Goal: Check status

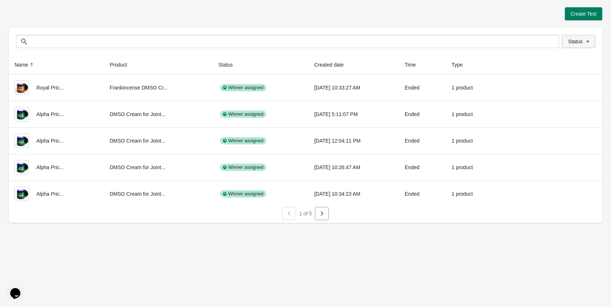
click at [582, 45] on button "Status" at bounding box center [578, 41] width 33 height 13
click at [559, 63] on span at bounding box center [558, 60] width 7 height 7
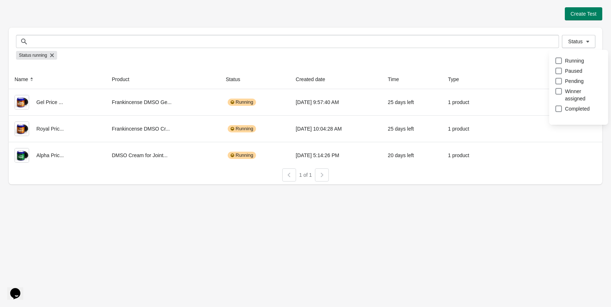
click at [324, 25] on div "Create Test Status Status Status running Name Product Status Created date Time …" at bounding box center [305, 95] width 593 height 177
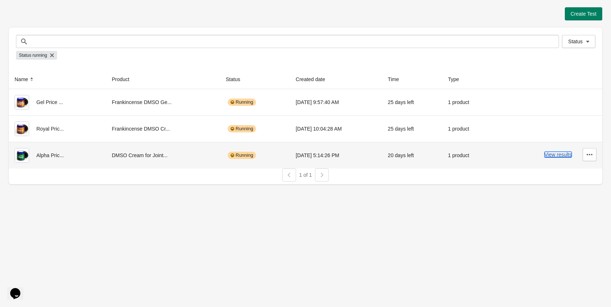
click at [548, 155] on button "View results" at bounding box center [557, 155] width 27 height 6
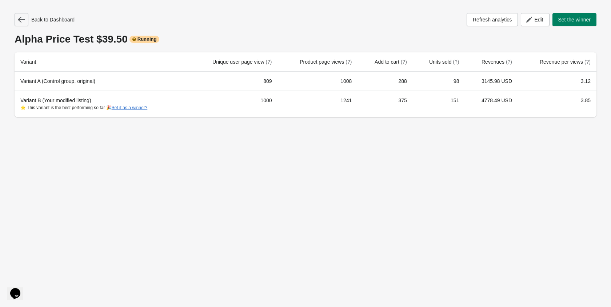
click at [20, 23] on icon "button" at bounding box center [21, 19] width 7 height 7
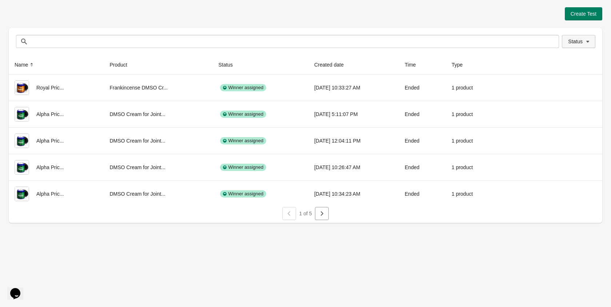
click at [571, 45] on button "Status" at bounding box center [578, 41] width 33 height 13
click at [563, 56] on label "Running" at bounding box center [569, 61] width 29 height 10
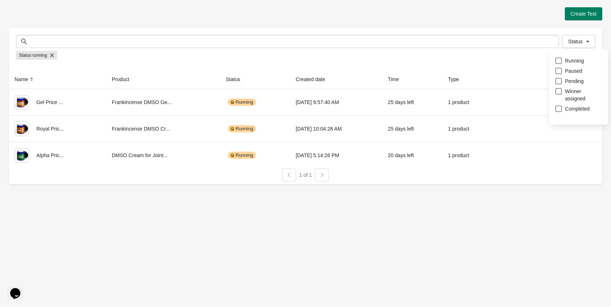
click at [565, 183] on div at bounding box center [305, 182] width 593 height 3
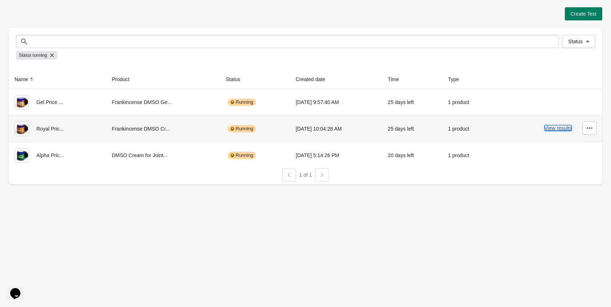
click at [571, 128] on button "View results" at bounding box center [557, 128] width 27 height 6
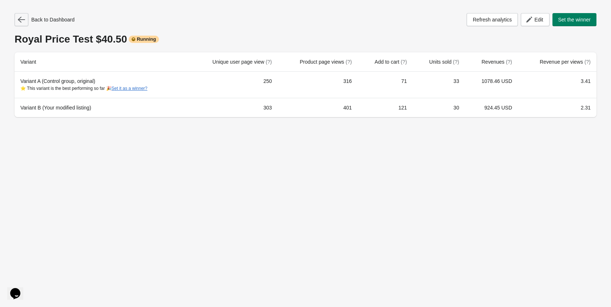
click at [21, 18] on icon "button" at bounding box center [21, 19] width 7 height 7
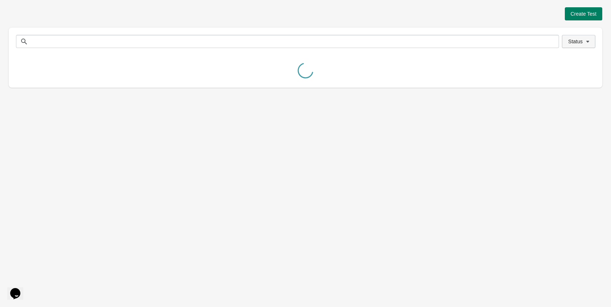
click at [569, 36] on button "Status" at bounding box center [578, 41] width 33 height 13
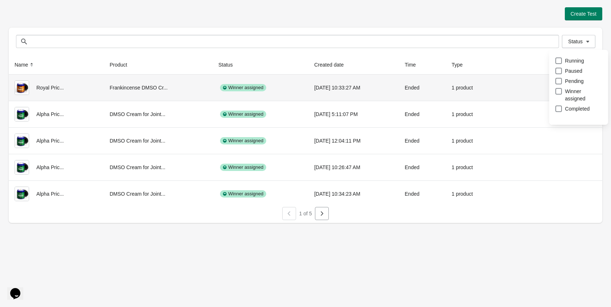
click at [563, 56] on div "Status Running Paused Pending Winner assigned Completed" at bounding box center [578, 89] width 47 height 73
click at [563, 58] on label "Running" at bounding box center [569, 61] width 29 height 10
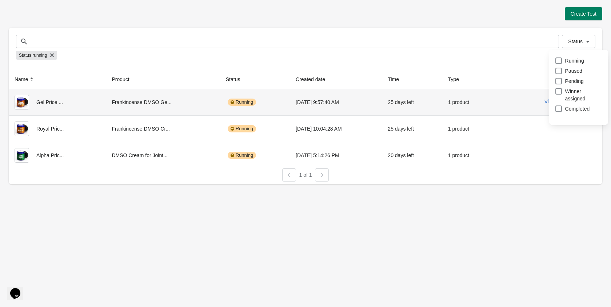
click at [522, 104] on div "View results" at bounding box center [548, 101] width 96 height 13
click at [549, 103] on button "View results" at bounding box center [557, 102] width 27 height 6
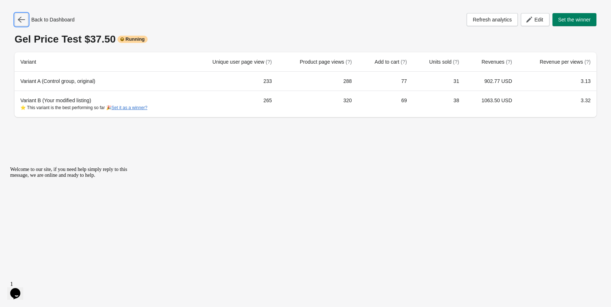
click at [25, 21] on icon "button" at bounding box center [21, 19] width 7 height 7
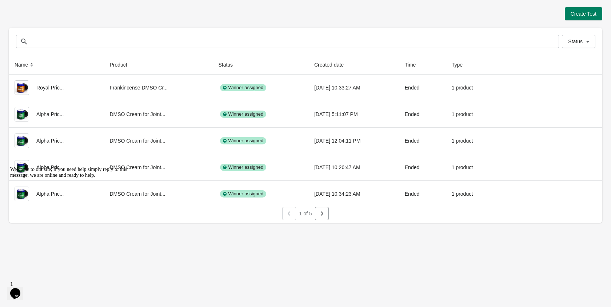
click at [97, 21] on div "Create Test Status Status Name Product Status Created date Time Type Royal Pric…" at bounding box center [305, 115] width 593 height 216
